Goal: Communication & Community: Answer question/provide support

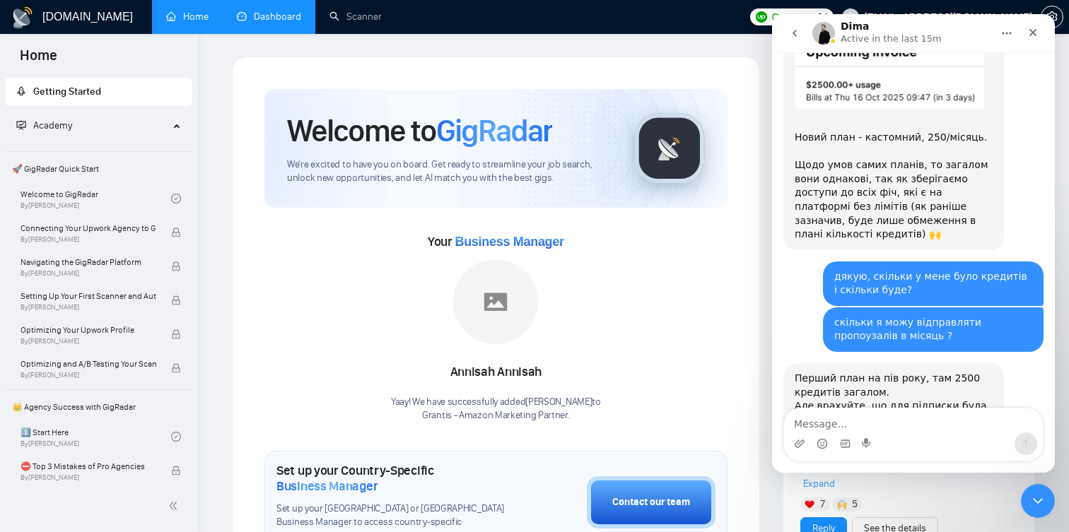
click at [298, 23] on link "Dashboard" at bounding box center [269, 17] width 64 height 12
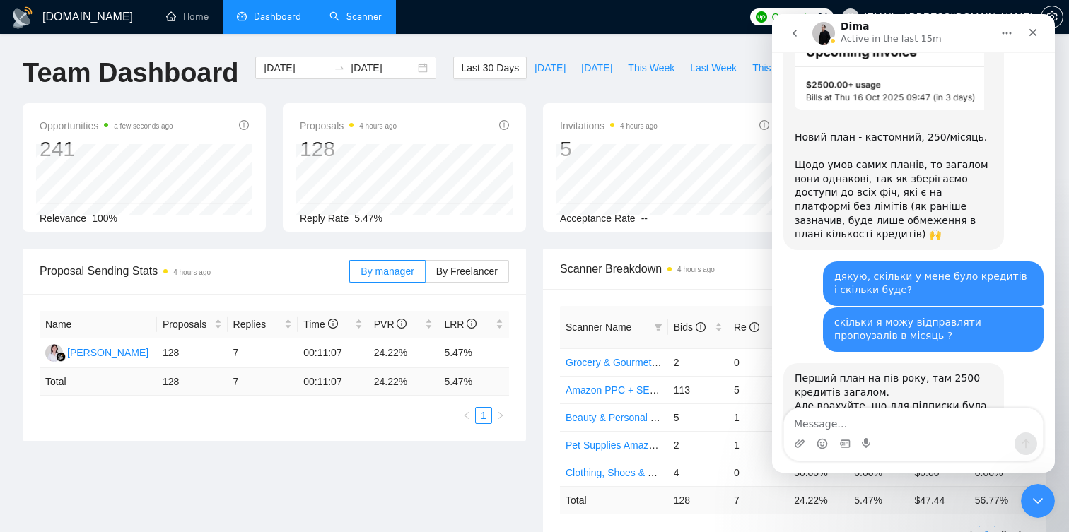
click at [365, 23] on link "Scanner" at bounding box center [355, 17] width 52 height 12
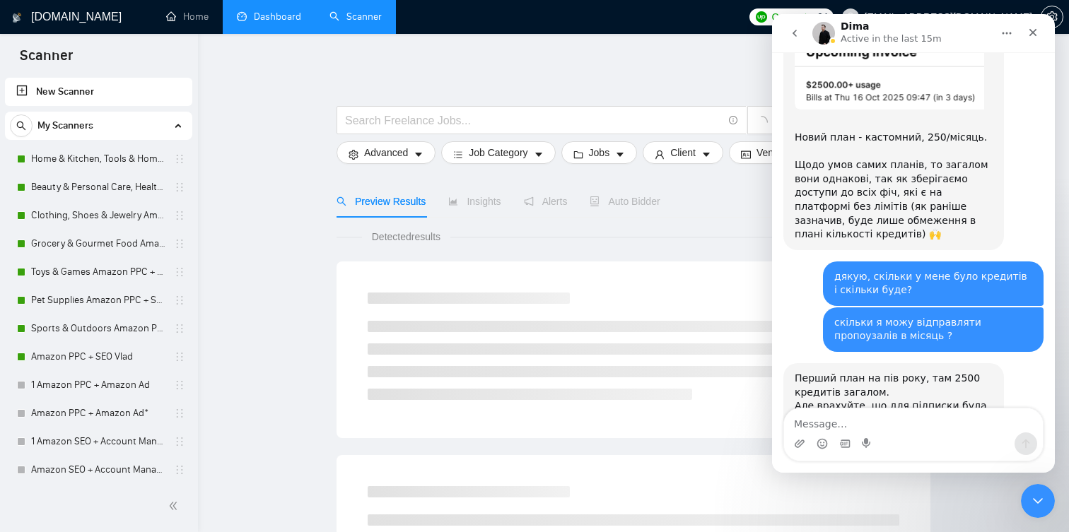
scroll to position [23, 0]
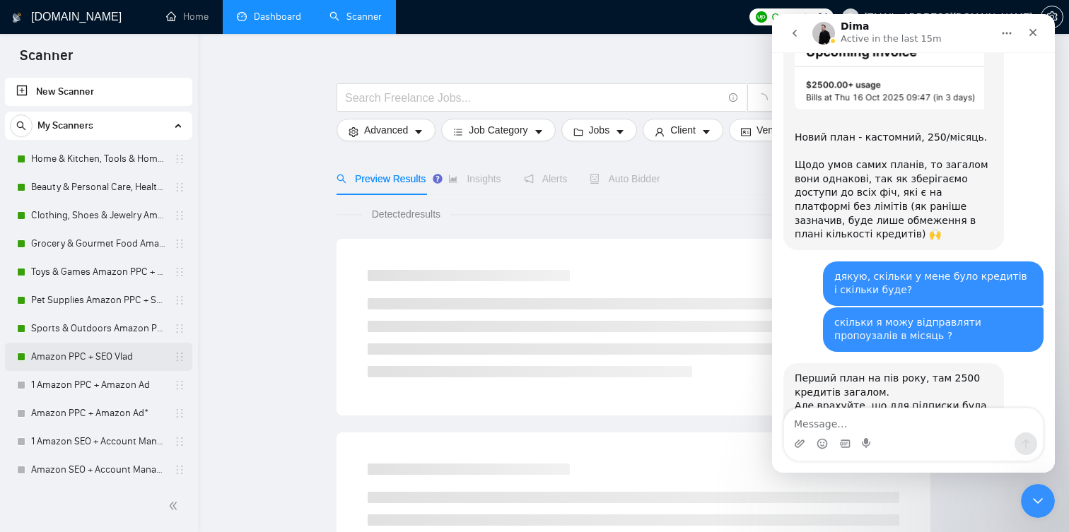
click at [122, 359] on link "Amazon PPC + SEO Vlad" at bounding box center [98, 357] width 134 height 28
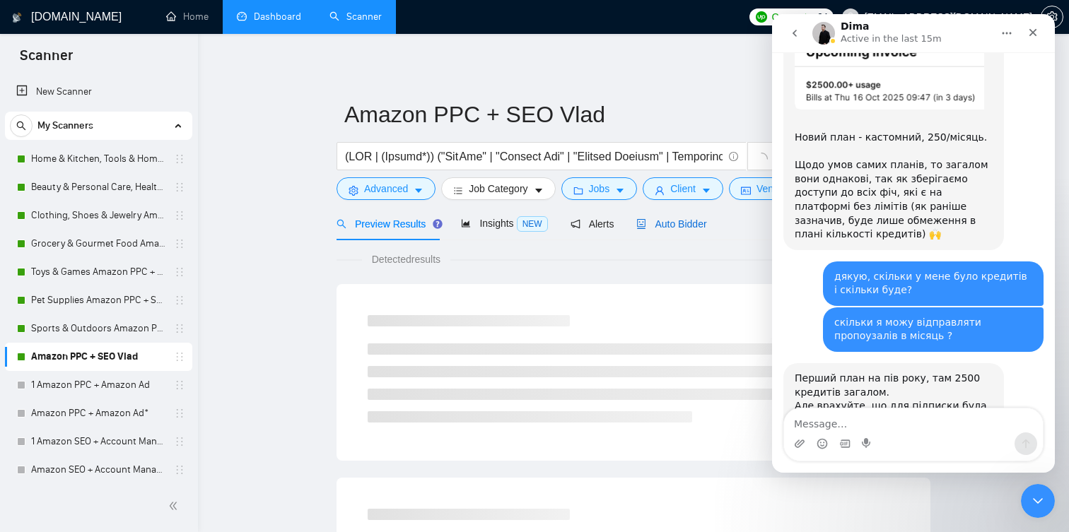
click at [673, 222] on span "Auto Bidder" at bounding box center [671, 223] width 70 height 11
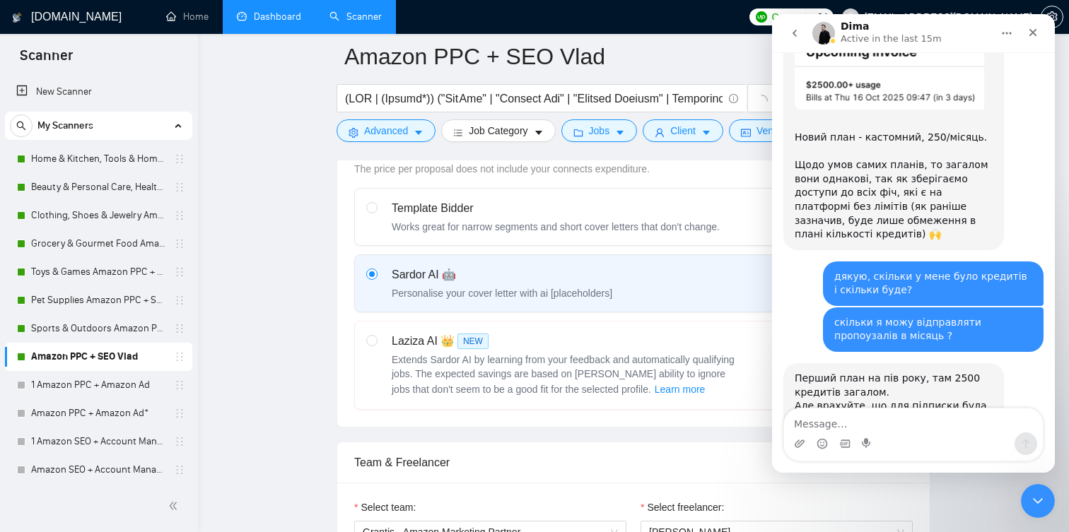
scroll to position [425, 0]
click at [917, 31] on div "Dima Active in the last 15m" at bounding box center [892, 33] width 104 height 25
click at [1005, 36] on icon "Home" at bounding box center [1006, 33] width 11 height 11
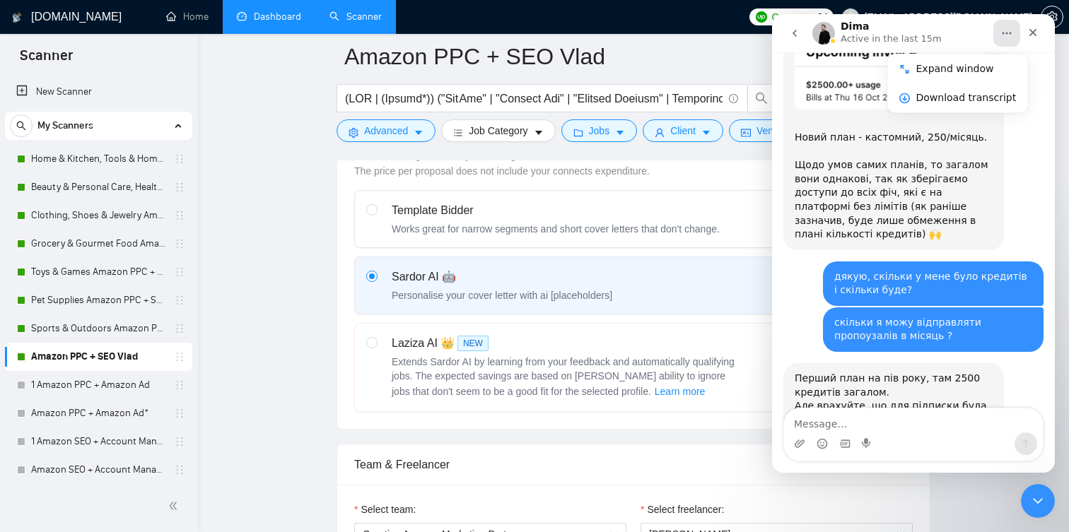
click at [1005, 36] on icon "Home" at bounding box center [1006, 33] width 11 height 11
click at [1035, 504] on icon "Close Intercom Messenger" at bounding box center [1035, 499] width 17 height 17
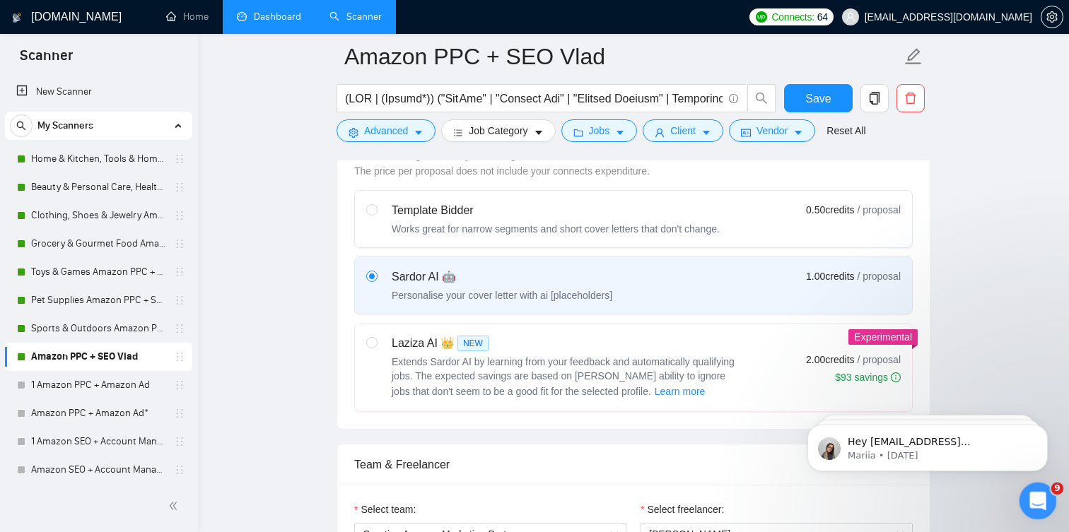
scroll to position [2708, 0]
click at [1035, 504] on icon "Open Intercom Messenger" at bounding box center [1035, 499] width 23 height 23
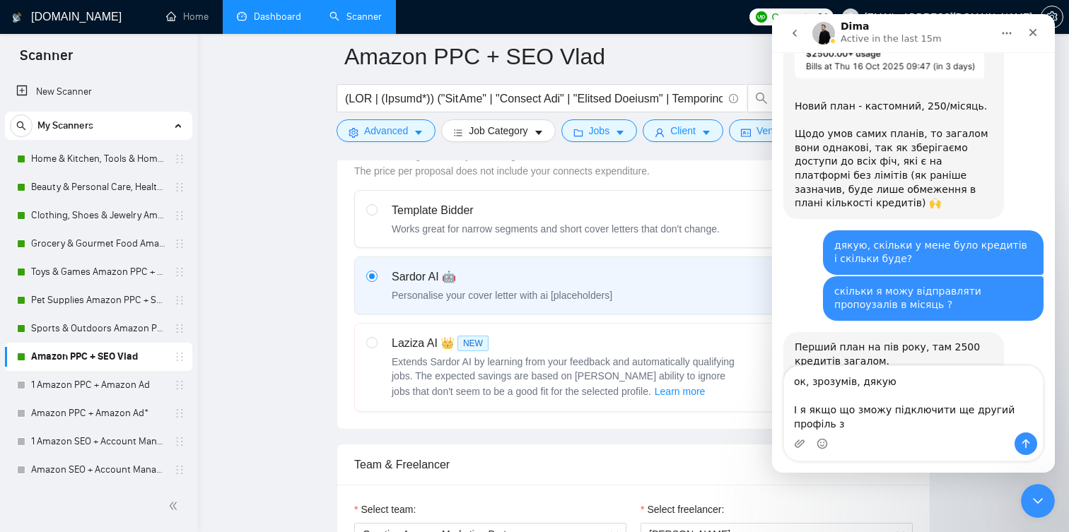
scroll to position [2751, 0]
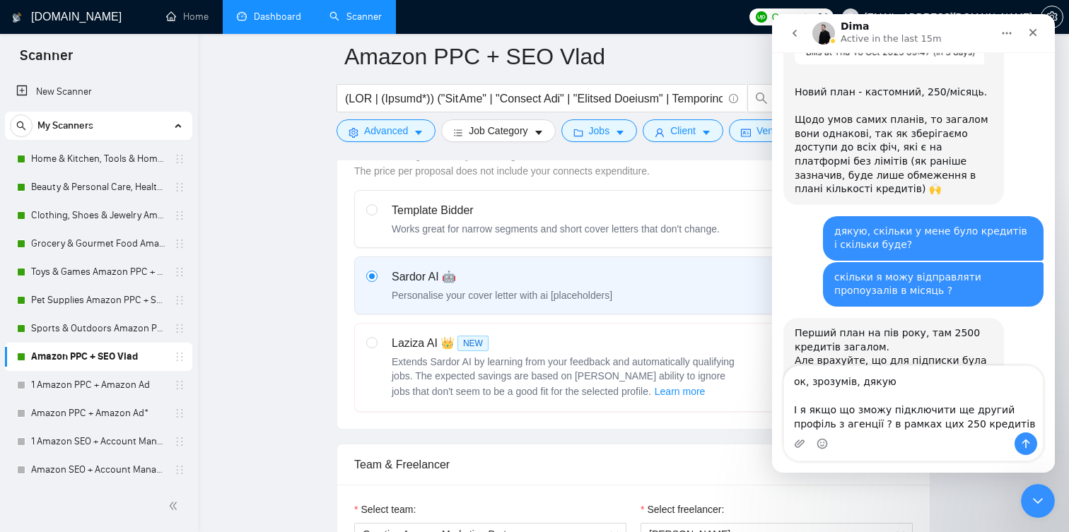
type textarea "ок, зрозумів, дякую І я якщо що зможу підключити ще другий профіль з агенції ? …"
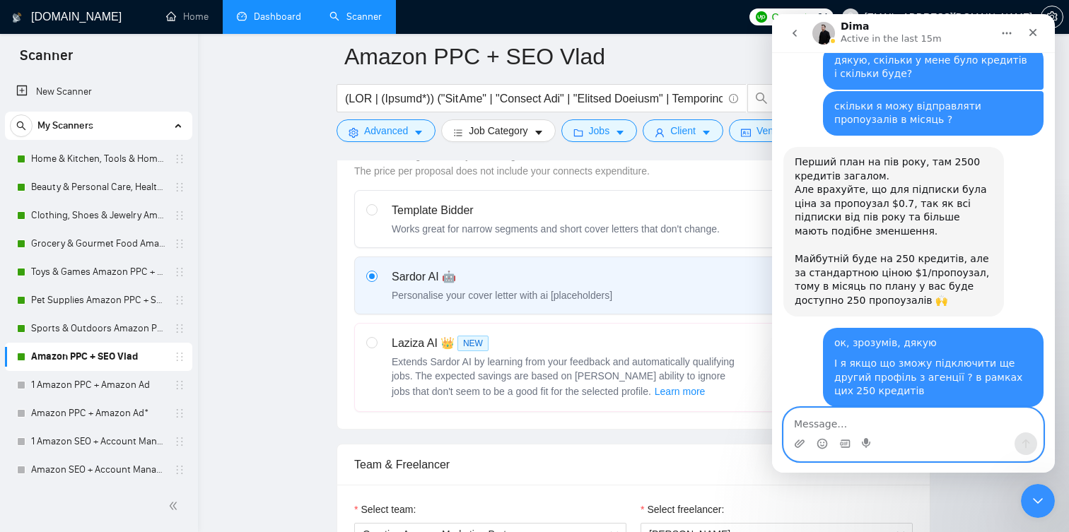
scroll to position [2924, 0]
